Goal: Check status: Check status

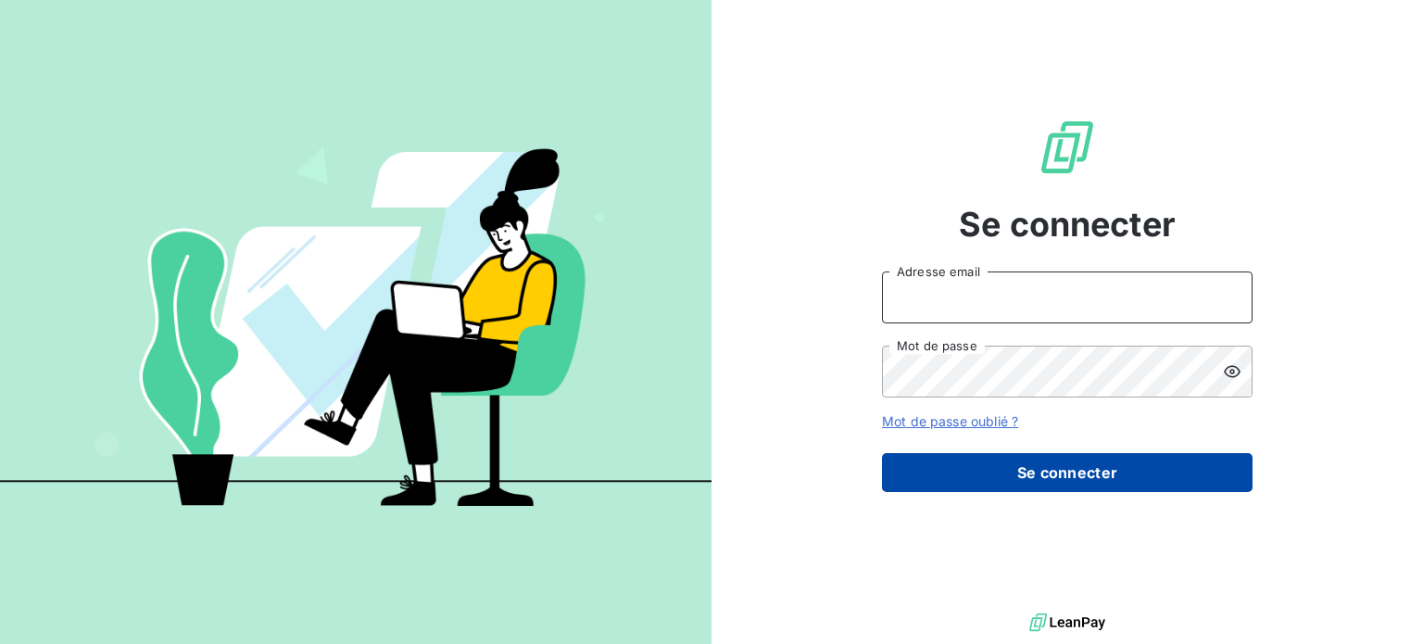
type input "[EMAIL_ADDRESS][DOMAIN_NAME]"
click at [1000, 479] on button "Se connecter" at bounding box center [1067, 472] width 371 height 39
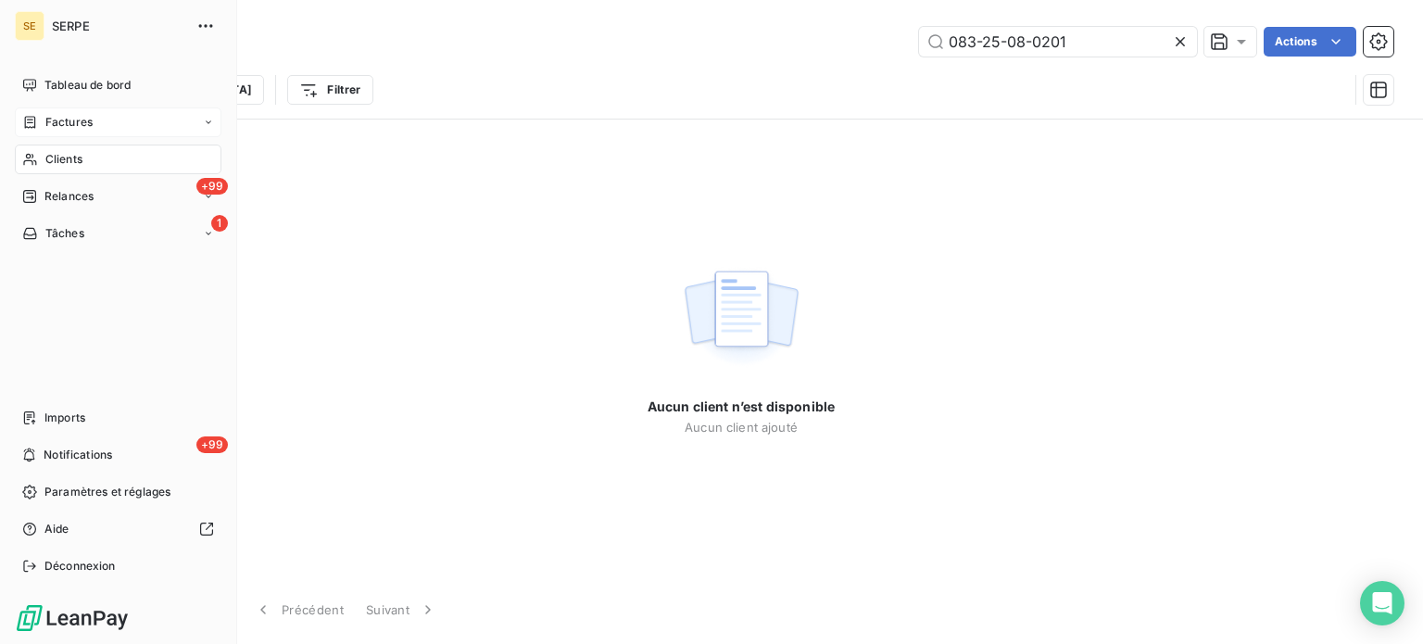
type input "083-25-08-0201"
click at [78, 115] on span "Factures" at bounding box center [68, 122] width 47 height 17
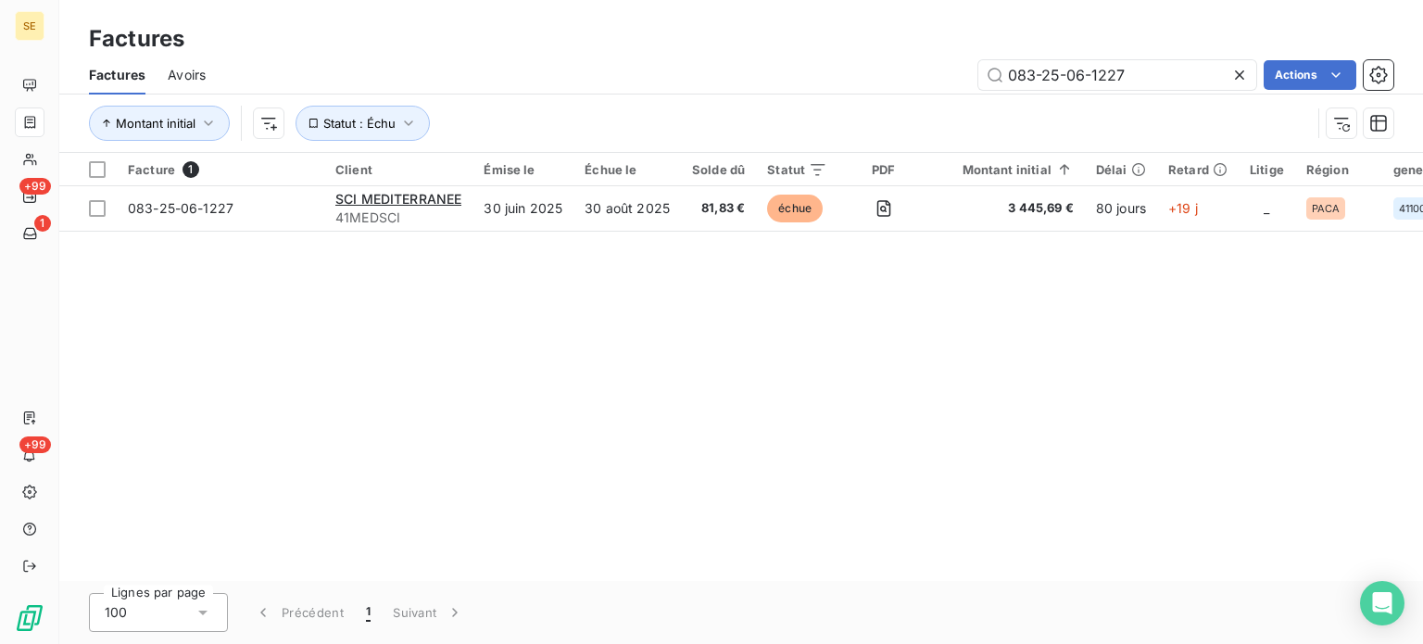
drag, startPoint x: 1125, startPoint y: 66, endPoint x: 157, endPoint y: -31, distance: 972.8
click at [157, 0] on html "SE +99 1 +99 Factures Factures Avoirs 083-25-06-1227 Actions Montant initial St…" at bounding box center [711, 322] width 1423 height 644
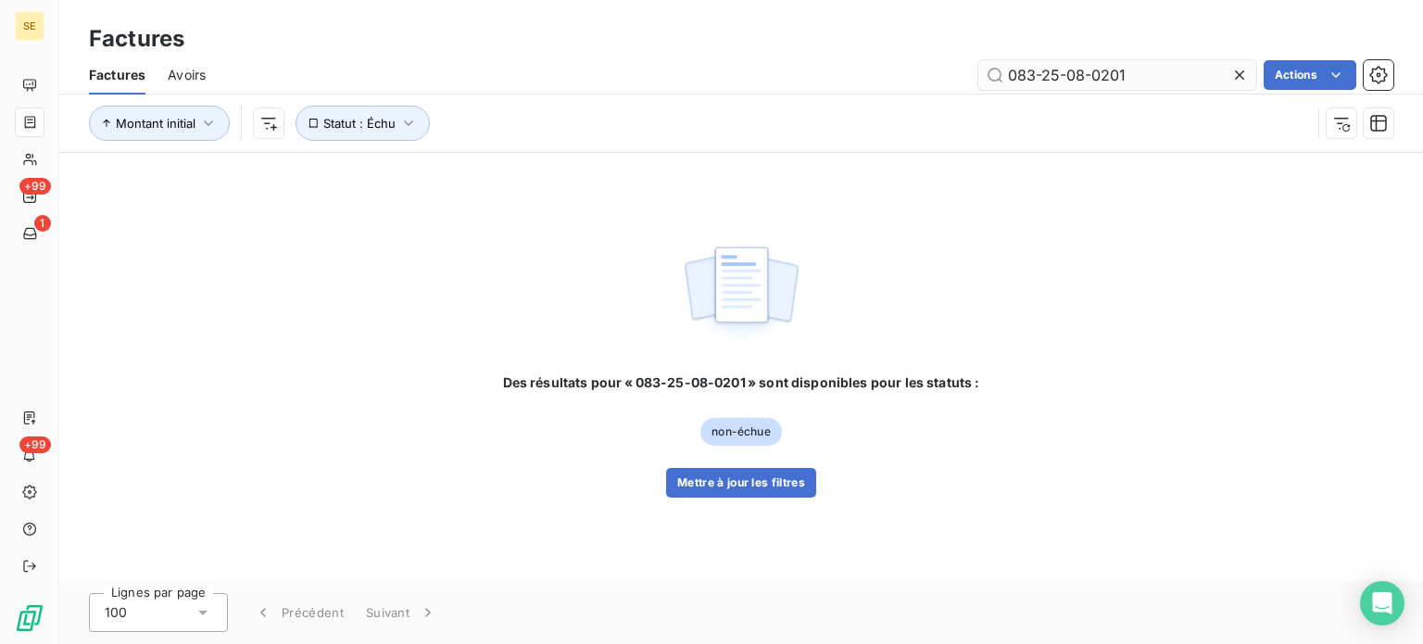
click at [1149, 81] on input "083-25-08-0201" at bounding box center [1117, 75] width 278 height 30
type input "083-25-08-0201"
click at [718, 488] on button "Mettre à jour les filtres" at bounding box center [741, 483] width 150 height 30
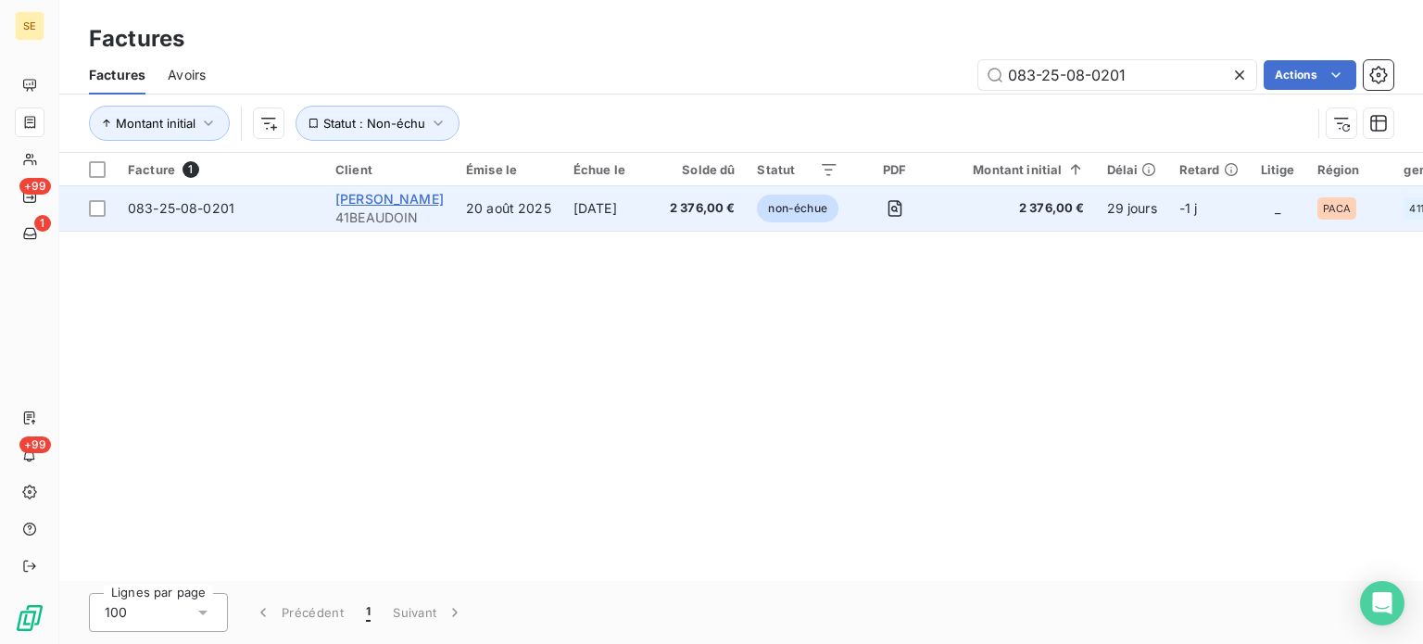
click at [381, 197] on span "[PERSON_NAME]" at bounding box center [389, 199] width 108 height 16
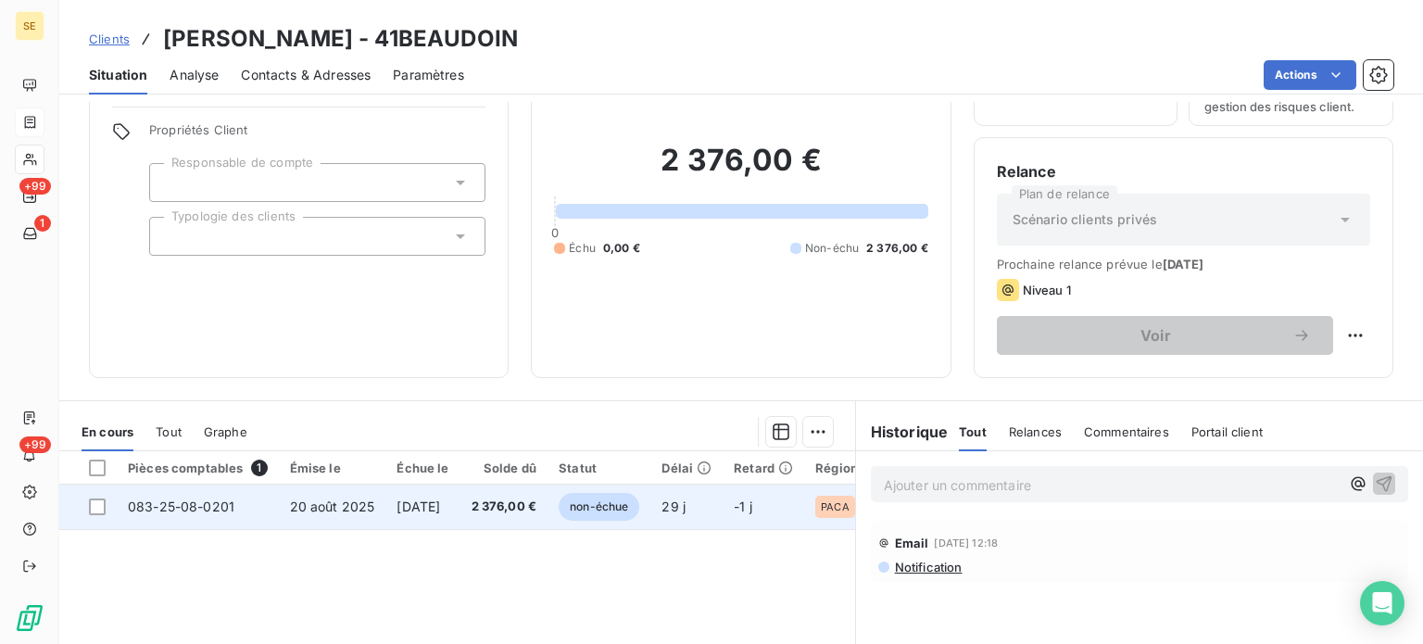
scroll to position [185, 0]
